Goal: Information Seeking & Learning: Learn about a topic

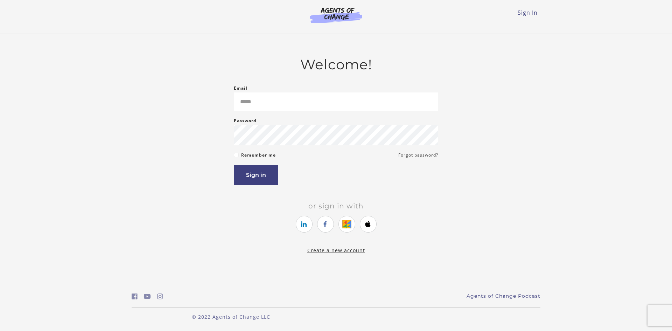
click at [514, 128] on div "Welcome! Email Please enter a valid email address Password Password must be at …" at bounding box center [336, 155] width 409 height 198
click at [268, 97] on input "Email" at bounding box center [336, 101] width 204 height 19
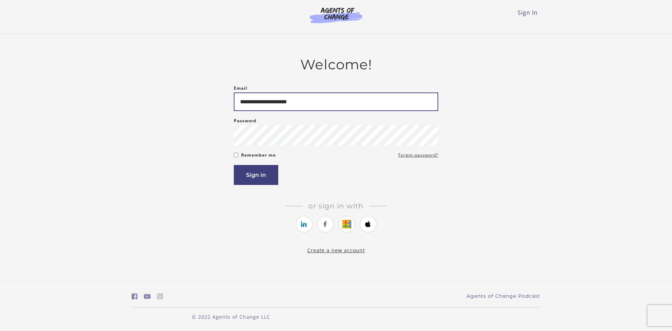
type input "**********"
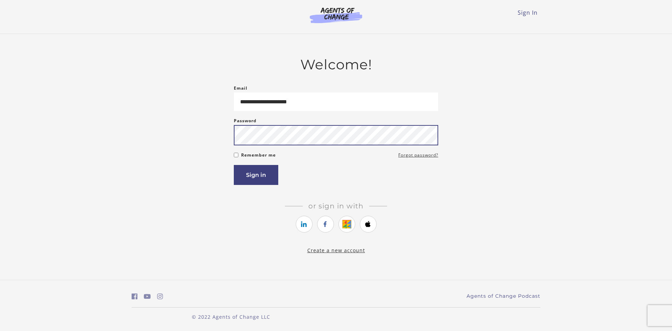
click at [234, 165] on button "Sign in" at bounding box center [256, 175] width 44 height 20
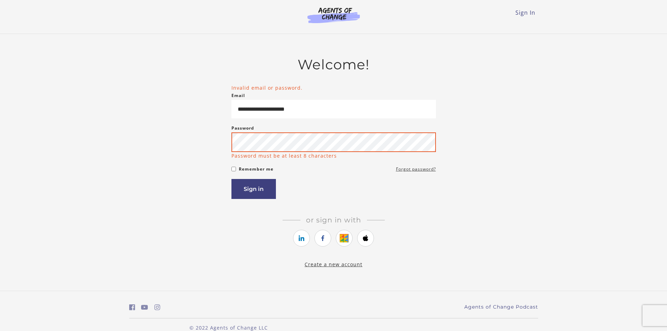
click at [231, 179] on button "Sign in" at bounding box center [253, 189] width 44 height 20
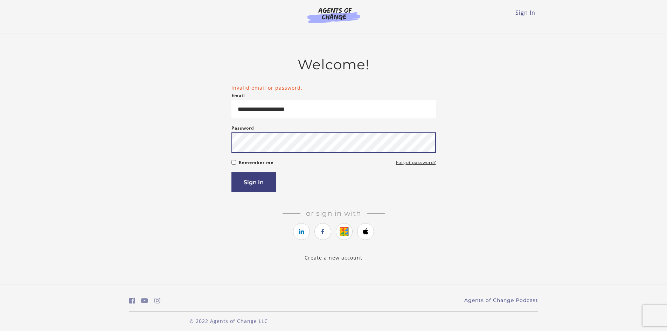
click at [231, 172] on button "Sign in" at bounding box center [253, 182] width 44 height 20
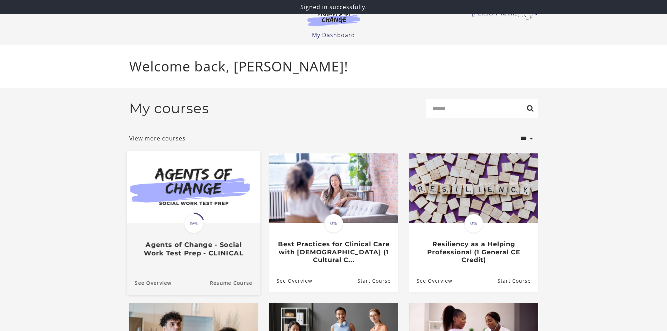
click at [194, 210] on img at bounding box center [193, 187] width 133 height 72
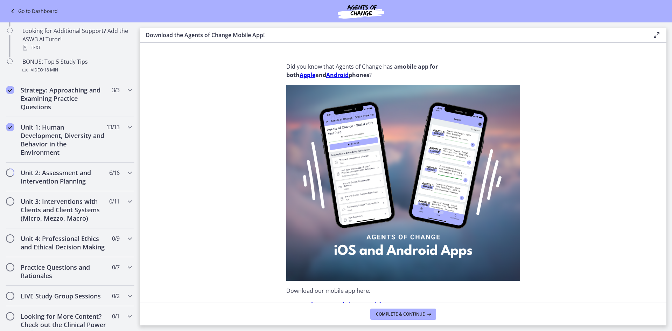
scroll to position [350, 0]
click at [116, 173] on div "Unit 2: Assessment and Intervention Planning 6 / 16 Completed" at bounding box center [70, 176] width 129 height 29
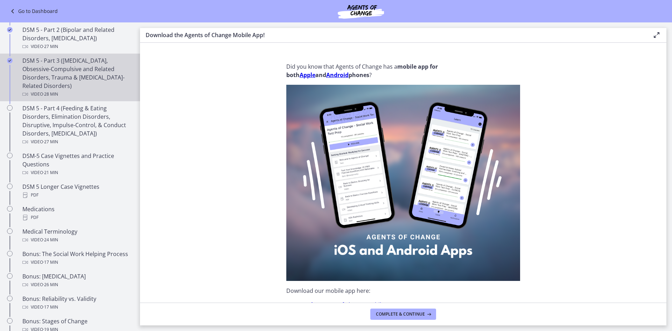
scroll to position [315, 0]
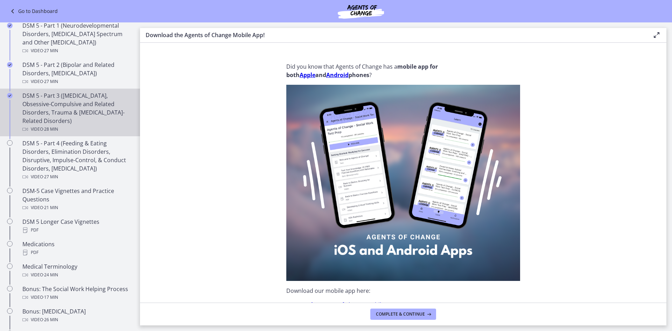
click at [71, 112] on div "DSM 5 - Part 3 (Anxiety Disorders, Obsessive-Compulsive and Related Disorders, …" at bounding box center [76, 112] width 109 height 42
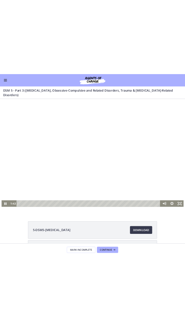
scroll to position [346, 0]
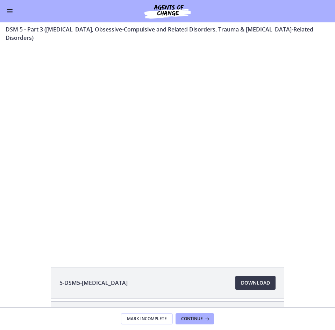
click at [318, 33] on h3 "DSM 5 - Part 3 ([MEDICAL_DATA], Obsessive-Compulsive and Related Disorders, Tra…" at bounding box center [164, 33] width 316 height 17
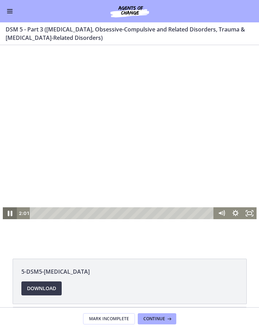
click at [6, 211] on icon "Pause" at bounding box center [9, 214] width 17 height 14
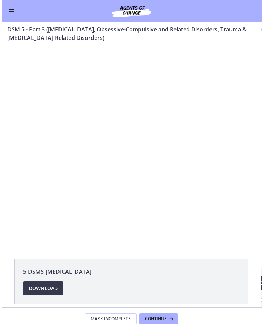
scroll to position [389, 0]
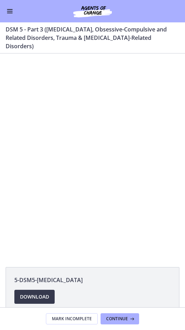
click at [1, 236] on div "Click for sound @keyframes VOLUME_SMALL_WAVE_FLASH { 0% { opacity: 0; } 33% { o…" at bounding box center [92, 157] width 185 height 206
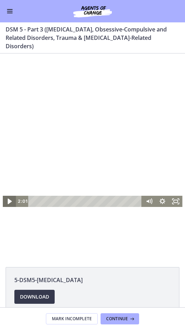
click at [8, 203] on icon "Play Video" at bounding box center [10, 202] width 4 height 6
click at [4, 200] on icon "Pause" at bounding box center [8, 201] width 13 height 11
click at [8, 203] on icon "Play Video" at bounding box center [10, 201] width 4 height 5
click at [8, 202] on icon "Pause" at bounding box center [10, 202] width 4 height 4
click at [5, 202] on icon "Play Video" at bounding box center [9, 201] width 13 height 11
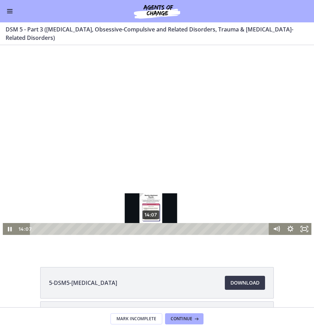
drag, startPoint x: 158, startPoint y: 229, endPoint x: 149, endPoint y: 229, distance: 8.8
click at [149, 229] on div "Playbar" at bounding box center [151, 229] width 4 height 4
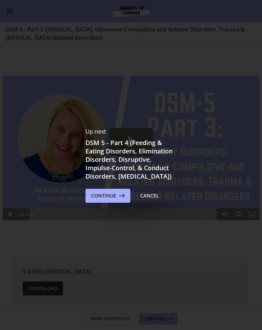
scroll to position [0, 0]
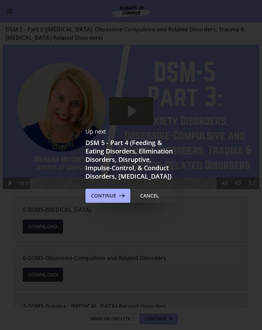
drag, startPoint x: 102, startPoint y: 259, endPoint x: 104, endPoint y: 246, distance: 13.2
click at [102, 259] on div "Up next DSM 5 - Part 4 (Feeding & Eating Disorders, Elimination Disorders, Disr…" at bounding box center [131, 165] width 262 height 330
click at [109, 200] on span "Continue" at bounding box center [103, 196] width 25 height 8
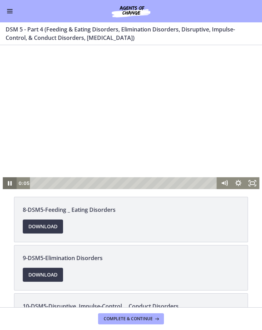
click at [8, 183] on icon "Pause" at bounding box center [10, 183] width 4 height 5
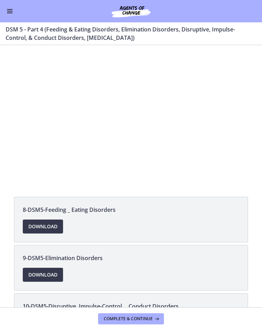
click at [26, 192] on div "8-DSM5-Feeding _ Eating Disorders Download Opens in a new window 9-DSM5-Elimina…" at bounding box center [131, 176] width 262 height 263
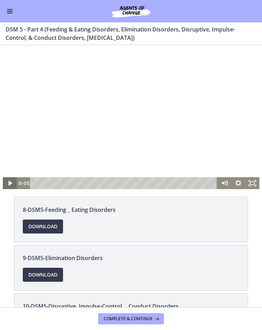
click at [6, 183] on icon "Play Video" at bounding box center [10, 183] width 14 height 12
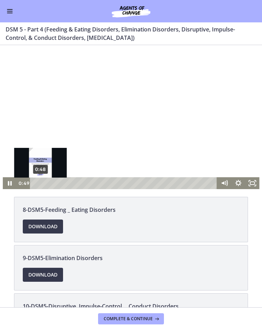
drag, startPoint x: 55, startPoint y: 183, endPoint x: 38, endPoint y: 184, distance: 16.8
click at [39, 184] on div "Playbar" at bounding box center [41, 184] width 4 height 4
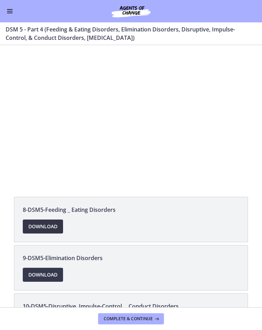
click at [48, 229] on span "Download Opens in a new window" at bounding box center [42, 227] width 29 height 8
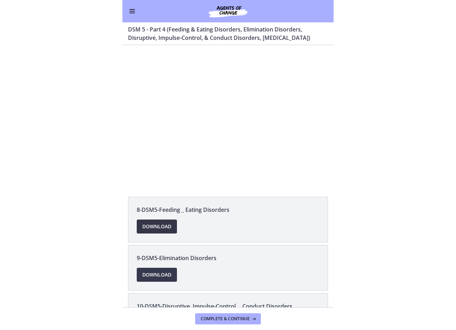
scroll to position [389, 0]
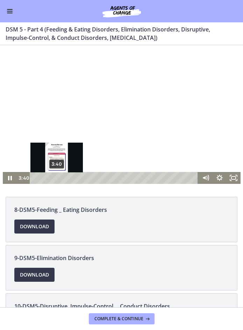
drag, startPoint x: 59, startPoint y: 179, endPoint x: 54, endPoint y: 179, distance: 4.6
click at [55, 179] on div "Playbar" at bounding box center [57, 178] width 4 height 4
click at [56, 179] on div "Playbar" at bounding box center [57, 178] width 4 height 4
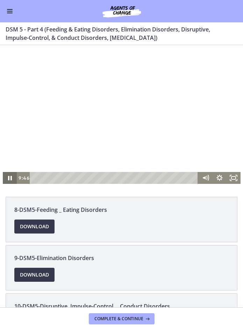
click at [10, 177] on icon "Pause" at bounding box center [9, 178] width 14 height 12
click at [10, 177] on icon "Play Video" at bounding box center [10, 178] width 14 height 12
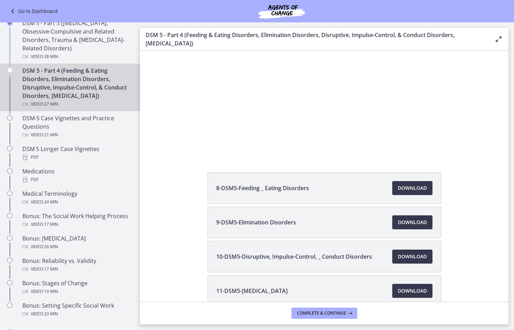
scroll to position [0, 0]
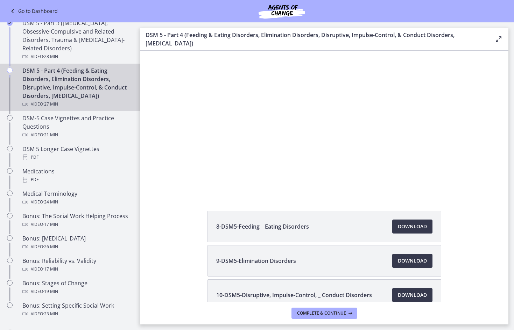
click at [237, 100] on div at bounding box center [324, 123] width 363 height 204
click at [227, 156] on div at bounding box center [324, 123] width 363 height 204
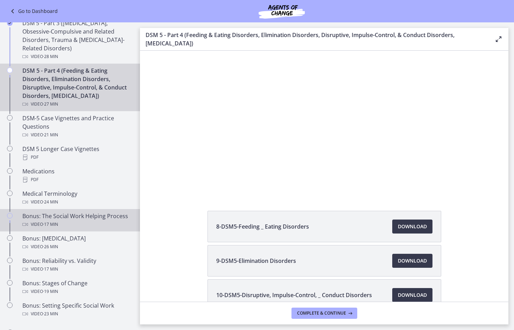
click at [134, 224] on link "Bonus: The Social Work Helping Process Video · 17 min" at bounding box center [70, 220] width 140 height 22
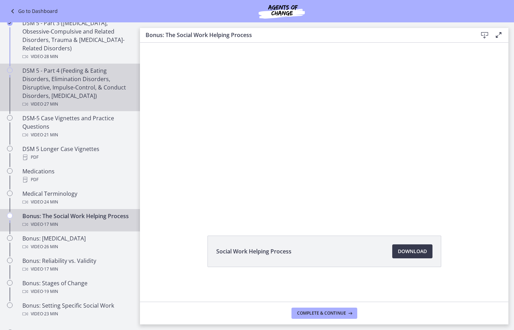
click at [80, 105] on div "Video · 27 min" at bounding box center [76, 104] width 109 height 8
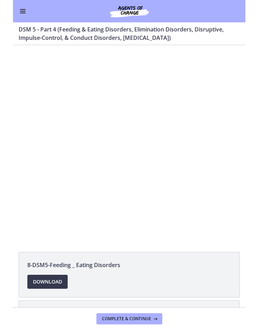
scroll to position [387, 0]
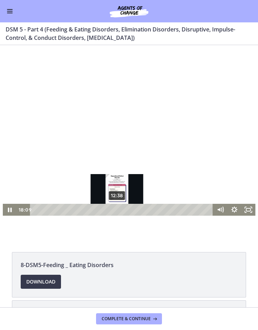
click at [114, 210] on div "12:38" at bounding box center [122, 210] width 174 height 12
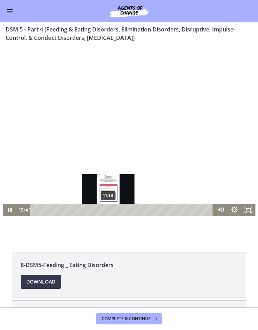
click at [106, 210] on div "11:18" at bounding box center [122, 210] width 174 height 12
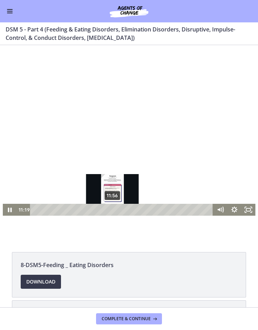
click at [110, 210] on div "11:56" at bounding box center [122, 210] width 174 height 12
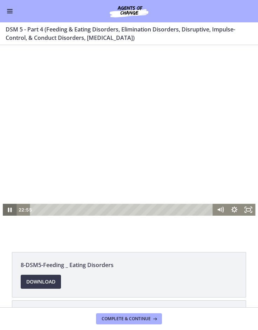
click at [8, 210] on icon "Pause" at bounding box center [10, 210] width 4 height 5
click at [8, 210] on icon "Play Video" at bounding box center [10, 210] width 4 height 5
click at [8, 209] on icon "Pause" at bounding box center [10, 210] width 4 height 5
click at [8, 211] on icon "Play Video" at bounding box center [10, 210] width 14 height 12
click at [6, 216] on div "Click for sound @keyframes VOLUME_SMALL_WAVE_FLASH { 0% { opacity: 0; } 33% { o…" at bounding box center [129, 145] width 258 height 200
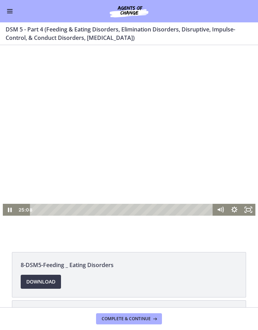
click at [51, 159] on div at bounding box center [129, 145] width 252 height 142
click at [5, 244] on div "Click for sound @keyframes VOLUME_SMALL_WAVE_FLASH { 0% { opacity: 0; } 33% { o…" at bounding box center [129, 145] width 258 height 200
click at [9, 211] on icon "Play Video" at bounding box center [10, 210] width 4 height 5
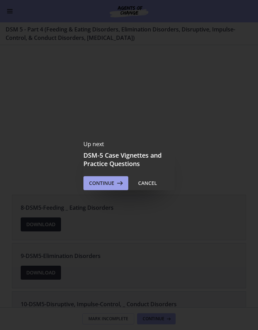
click at [101, 188] on button "Continue" at bounding box center [105, 183] width 45 height 14
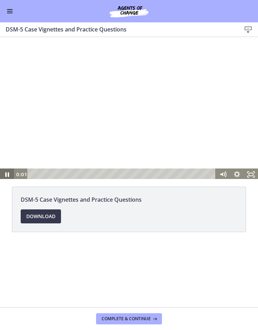
click at [9, 175] on icon "Pause" at bounding box center [7, 175] width 4 height 5
